Goal: Book appointment/travel/reservation

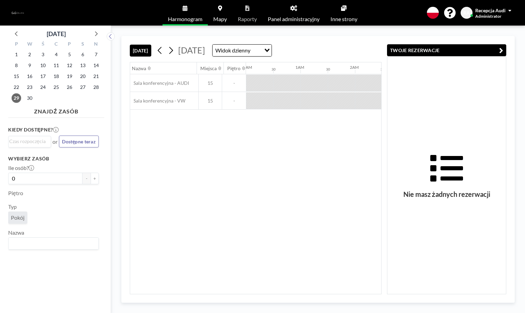
scroll to position [0, 518]
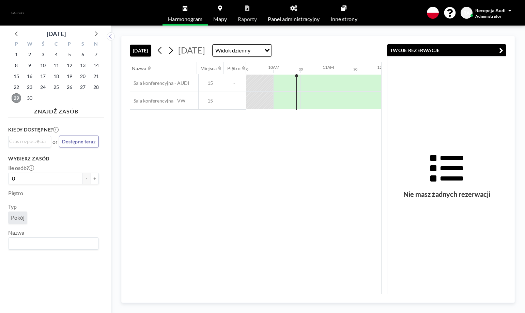
click at [19, 96] on span "29" at bounding box center [17, 98] width 10 height 10
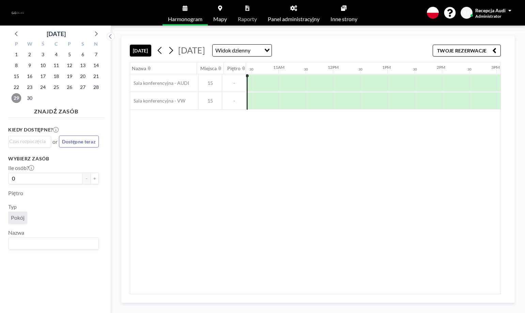
scroll to position [0, 571]
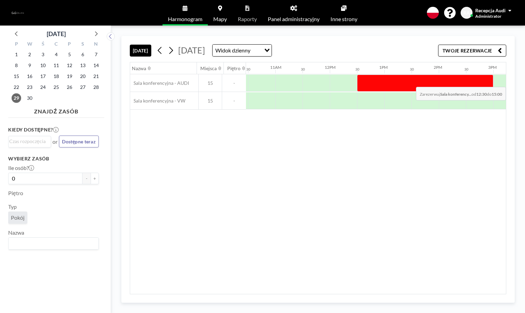
drag, startPoint x: 367, startPoint y: 86, endPoint x: 478, endPoint y: 82, distance: 110.9
click at [478, 82] on div at bounding box center [425, 83] width 136 height 17
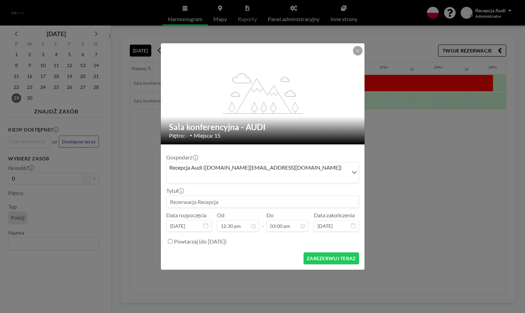
click at [210, 199] on input at bounding box center [263, 202] width 192 height 12
type input "g"
type input "[PERSON_NAME]"
click at [359, 255] on button "ZAREZERWUJ TERAZ" at bounding box center [331, 259] width 55 height 12
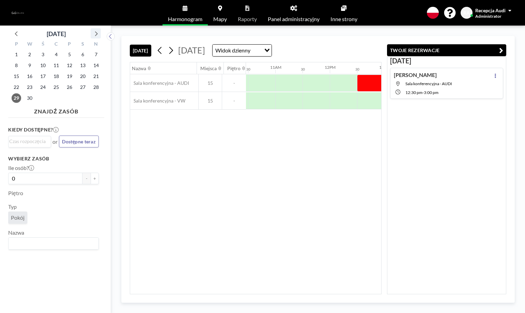
click at [99, 33] on icon at bounding box center [95, 33] width 9 height 9
click at [43, 56] on span "1" at bounding box center [43, 55] width 10 height 10
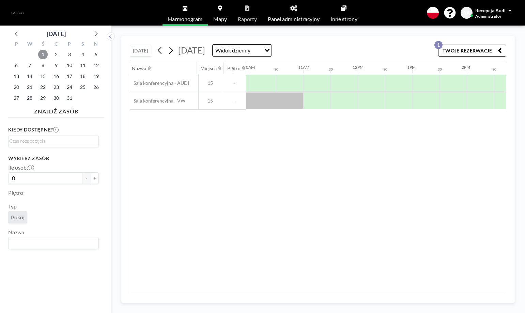
scroll to position [0, 544]
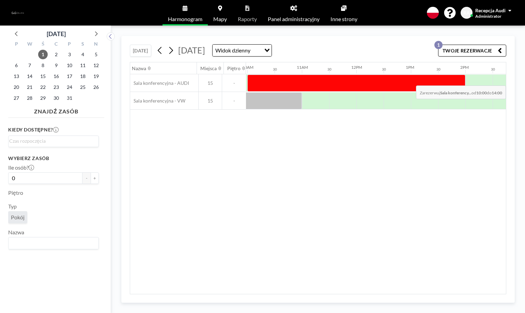
drag, startPoint x: 251, startPoint y: 91, endPoint x: 452, endPoint y: 80, distance: 201.4
click at [452, 80] on div at bounding box center [356, 83] width 218 height 17
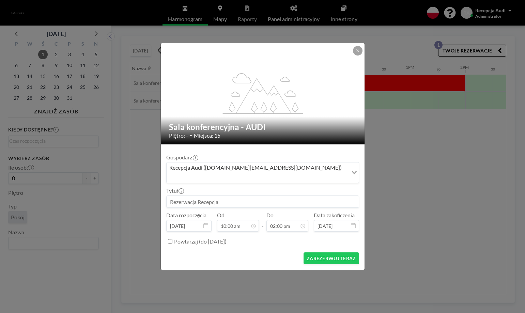
click at [196, 198] on input at bounding box center [263, 202] width 192 height 12
type input "[PERSON_NAME]"
click at [329, 253] on button "ZAREZERWUJ TERAZ" at bounding box center [331, 259] width 55 height 12
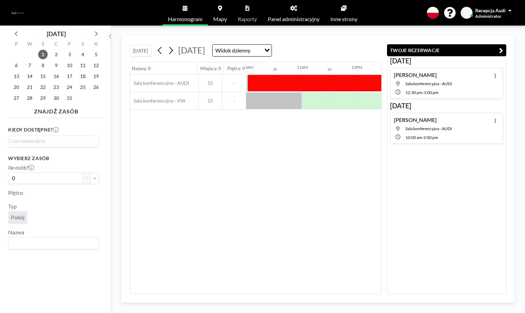
click at [26, 109] on h4 "ZNAJDŹ ZASÓB" at bounding box center [56, 110] width 96 height 10
click at [56, 55] on span "2" at bounding box center [56, 55] width 10 height 10
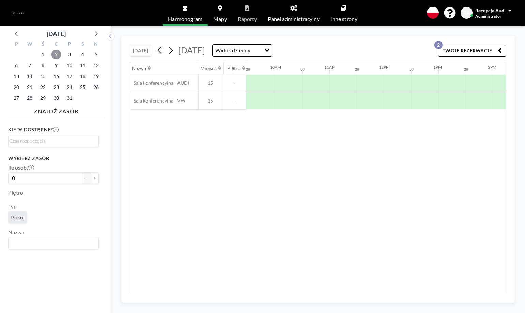
scroll to position [0, 520]
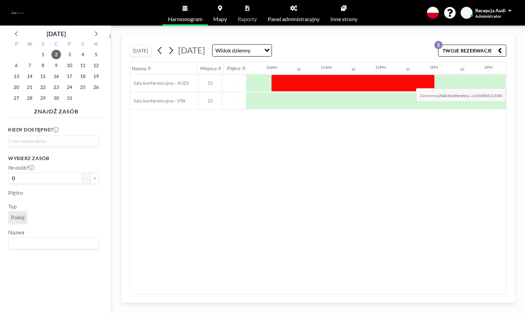
drag, startPoint x: 276, startPoint y: 90, endPoint x: 423, endPoint y: 83, distance: 147.1
click at [423, 83] on div at bounding box center [353, 83] width 164 height 17
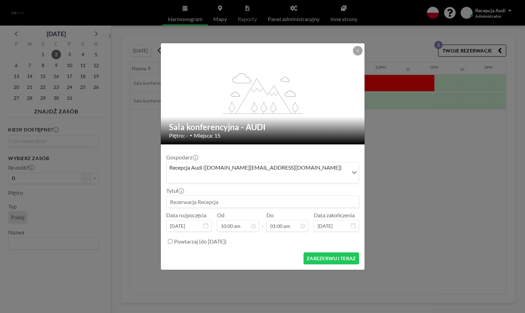
scroll to position [243, 0]
click at [216, 196] on input at bounding box center [263, 202] width 192 height 12
type input "[PERSON_NAME]"
click at [328, 253] on button "ZAREZERWUJ TERAZ" at bounding box center [331, 259] width 55 height 12
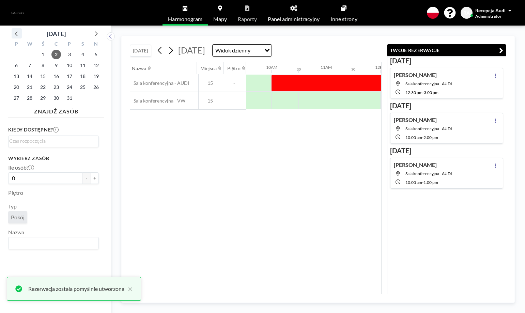
click at [15, 35] on icon at bounding box center [16, 33] width 9 height 9
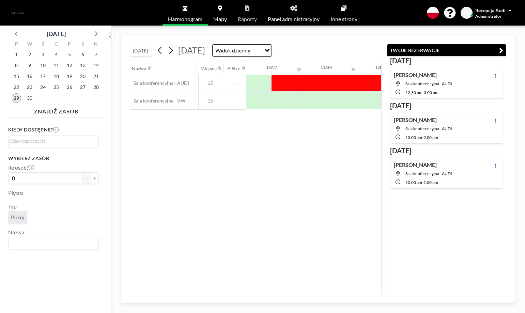
click at [18, 100] on span "29" at bounding box center [17, 98] width 10 height 10
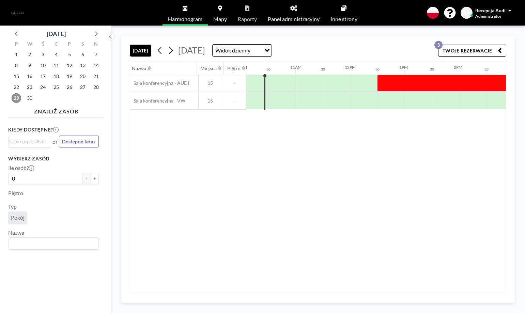
scroll to position [0, 551]
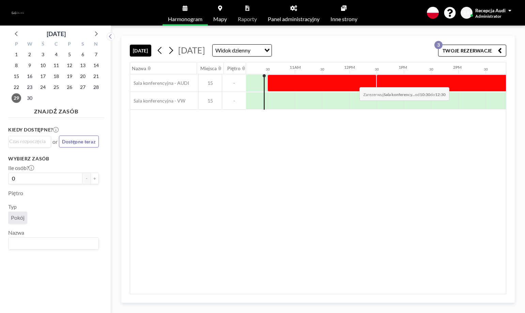
drag, startPoint x: 277, startPoint y: 82, endPoint x: 354, endPoint y: 82, distance: 76.7
click at [354, 82] on div at bounding box center [322, 83] width 109 height 17
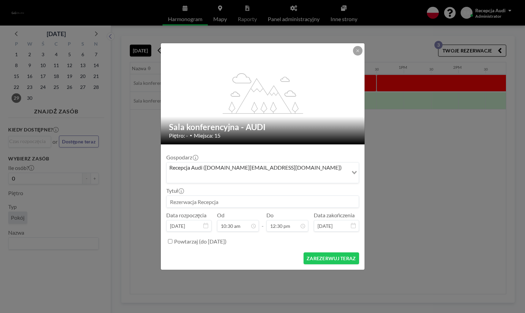
click at [201, 198] on input at bounding box center [263, 202] width 192 height 12
type input "TYMEK"
click at [345, 259] on button "ZAREZERWUJ TERAZ" at bounding box center [331, 259] width 55 height 12
